Goal: Task Accomplishment & Management: Manage account settings

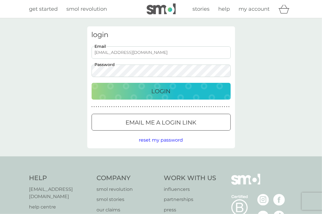
click at [158, 89] on p "Login" at bounding box center [161, 91] width 19 height 9
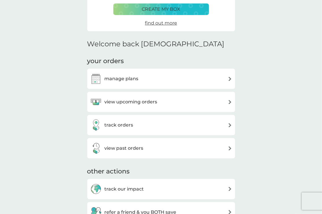
scroll to position [122, 0]
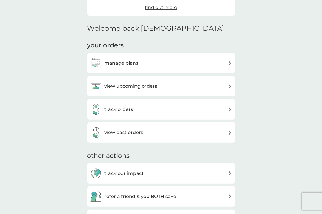
click at [230, 86] on img at bounding box center [230, 86] width 4 height 4
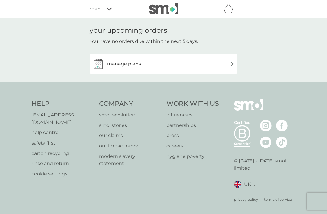
click at [232, 63] on img at bounding box center [232, 64] width 4 height 4
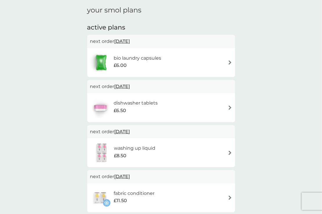
scroll to position [92, 0]
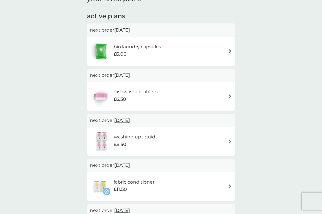
click at [230, 50] on img at bounding box center [230, 51] width 4 height 4
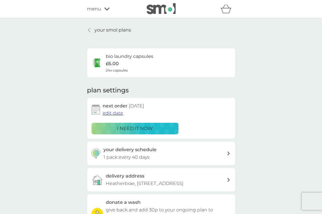
click at [110, 113] on span "edit date" at bounding box center [113, 113] width 21 height 6
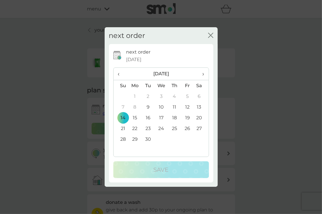
click at [148, 139] on td "30" at bounding box center [148, 139] width 13 height 11
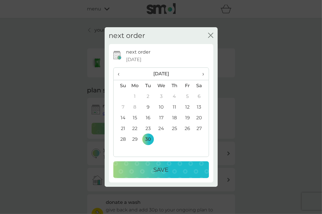
click at [162, 170] on p "Save" at bounding box center [161, 169] width 15 height 9
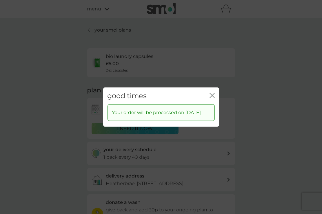
click at [211, 93] on icon "close" at bounding box center [212, 95] width 5 height 5
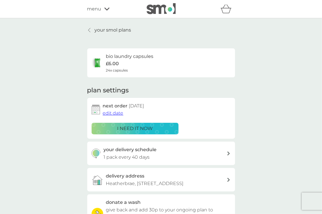
click at [90, 28] on div at bounding box center [90, 30] width 4 height 5
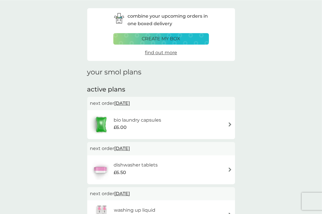
scroll to position [30, 0]
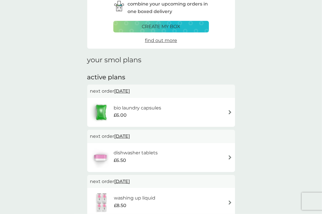
click at [230, 156] on img at bounding box center [230, 157] width 4 height 4
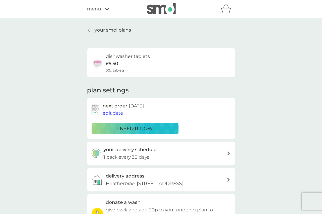
click at [114, 113] on span "edit date" at bounding box center [113, 113] width 21 height 6
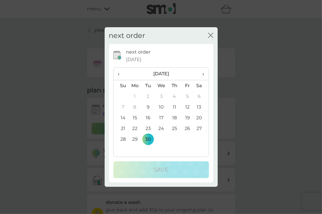
click at [203, 73] on span "›" at bounding box center [201, 74] width 6 height 12
click at [148, 128] on td "21" at bounding box center [148, 128] width 13 height 11
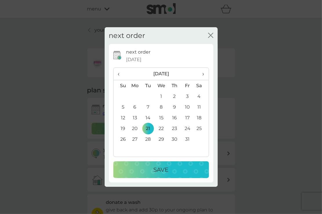
click at [161, 170] on p "Save" at bounding box center [161, 169] width 15 height 9
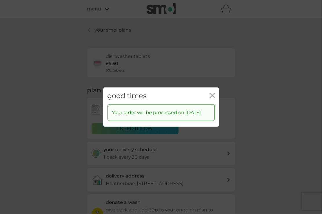
click at [213, 93] on icon "close" at bounding box center [212, 95] width 5 height 5
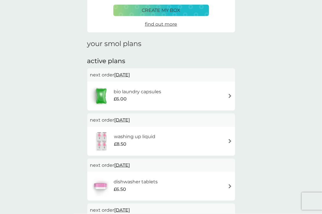
scroll to position [61, 0]
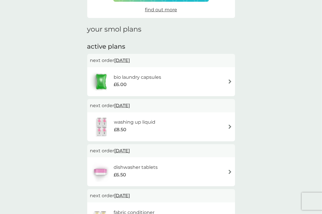
click at [228, 126] on img at bounding box center [230, 127] width 4 height 4
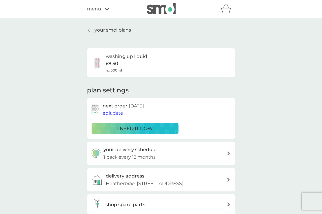
click at [115, 113] on span "edit date" at bounding box center [113, 113] width 21 height 6
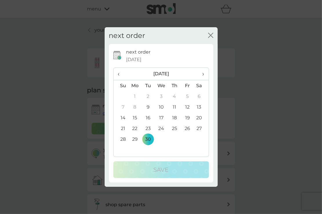
click at [204, 73] on span "›" at bounding box center [201, 74] width 6 height 12
click at [173, 139] on td "30" at bounding box center [174, 139] width 13 height 11
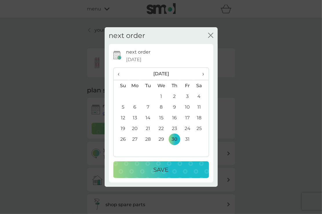
click at [168, 168] on p "Save" at bounding box center [161, 169] width 15 height 9
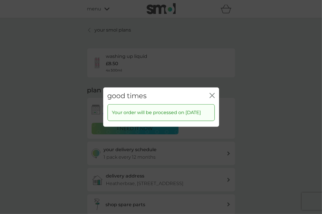
click at [211, 93] on icon "close" at bounding box center [212, 95] width 5 height 5
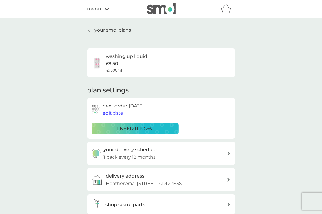
scroll to position [30, 0]
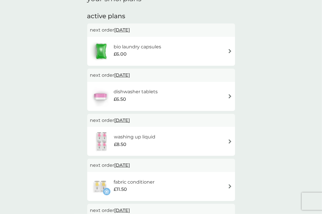
scroll to position [75, 0]
